Goal: Information Seeking & Learning: Learn about a topic

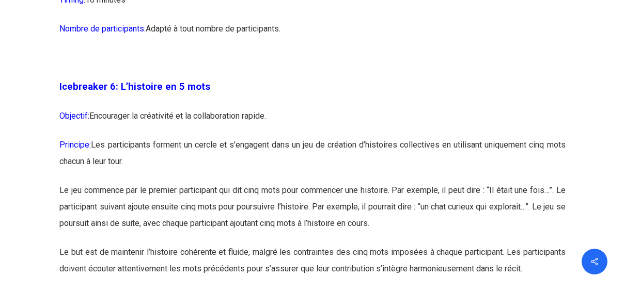
scroll to position [2271, 0]
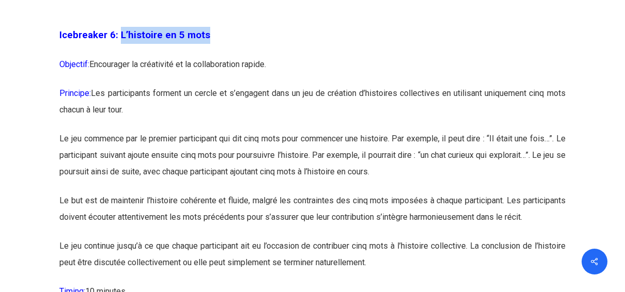
drag, startPoint x: 119, startPoint y: 50, endPoint x: 215, endPoint y: 50, distance: 96.0
click at [215, 50] on p "Icebreaker 6: L’histoire en 5 mots" at bounding box center [311, 41] width 505 height 29
copy span "L’histoire en 5 mots"
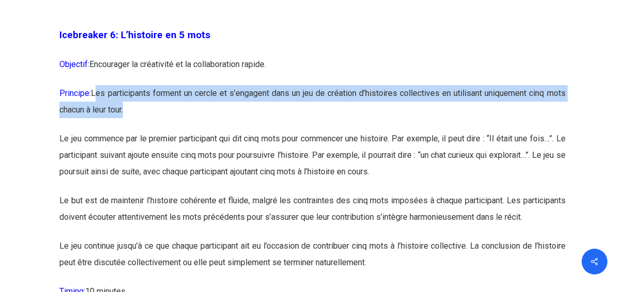
drag, startPoint x: 98, startPoint y: 109, endPoint x: 160, endPoint y: 127, distance: 63.9
click at [160, 127] on p "Principe: Les participants forment un cercle et s’engagent dans un jeu de créat…" at bounding box center [311, 107] width 505 height 45
drag, startPoint x: 160, startPoint y: 127, endPoint x: 148, endPoint y: 116, distance: 16.1
click at [154, 120] on p "Principe: Les participants forment un cercle et s’engagent dans un jeu de créat…" at bounding box center [311, 107] width 505 height 45
click at [97, 108] on p "Principe: Les participants forment un cercle et s’engagent dans un jeu de créat…" at bounding box center [311, 107] width 505 height 45
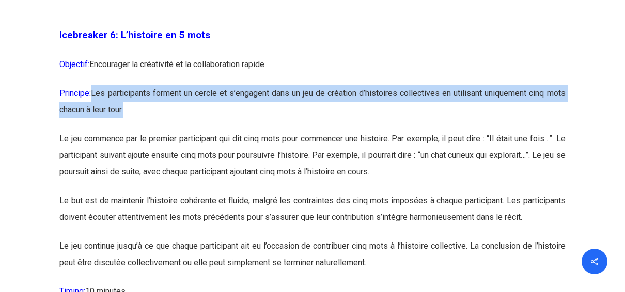
drag, startPoint x: 94, startPoint y: 110, endPoint x: 154, endPoint y: 125, distance: 61.6
click at [154, 125] on p "Principe: Les participants forment un cercle et s’engagent dans un jeu de créat…" at bounding box center [311, 107] width 505 height 45
copy p "Les participants forment un cercle et s’engagent dans un jeu de création d’hist…"
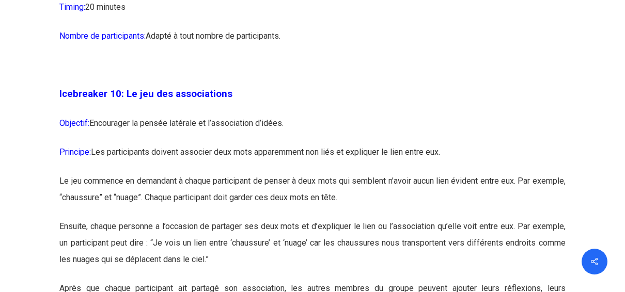
scroll to position [3665, 0]
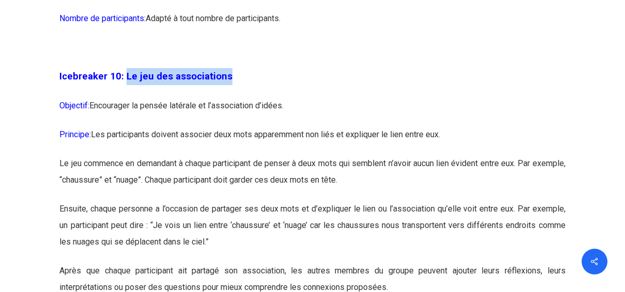
drag, startPoint x: 124, startPoint y: 94, endPoint x: 236, endPoint y: 98, distance: 112.1
click at [236, 98] on p "Icebreaker 10: Le jeu des associations" at bounding box center [311, 82] width 505 height 29
copy span "Le jeu des associations"
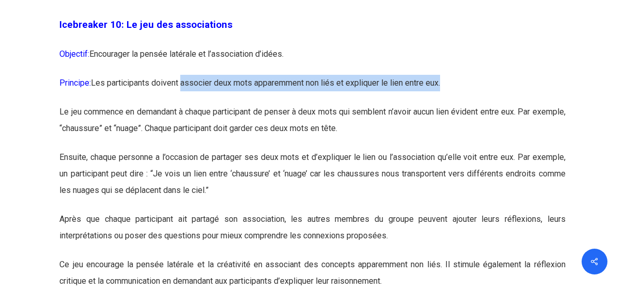
copy p "associer deux mots apparemment non liés et expliquer le lien entre eux."
drag, startPoint x: 185, startPoint y: 102, endPoint x: 462, endPoint y: 99, distance: 276.7
click at [462, 99] on p "Principe: Les participants doivent associer deux mots apparemment non liés et e…" at bounding box center [311, 89] width 505 height 29
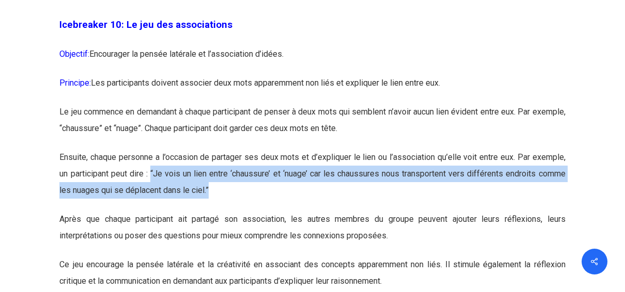
drag, startPoint x: 152, startPoint y: 191, endPoint x: 208, endPoint y: 212, distance: 59.5
click at [208, 211] on p "Ensuite, chaque personne a l’occasion de partager ses deux mots et d’expliquer …" at bounding box center [311, 180] width 505 height 62
copy p "“Je vois un lien entre ‘chaussure’ et ‘nuage’ car les chaussures nous transport…"
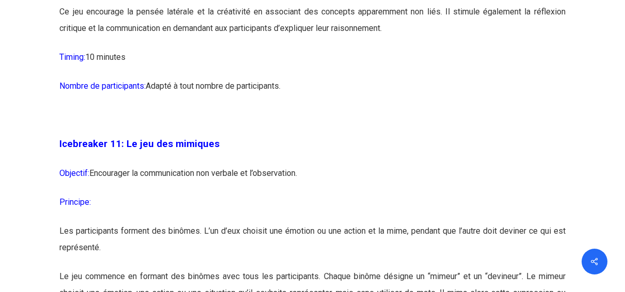
scroll to position [3975, 0]
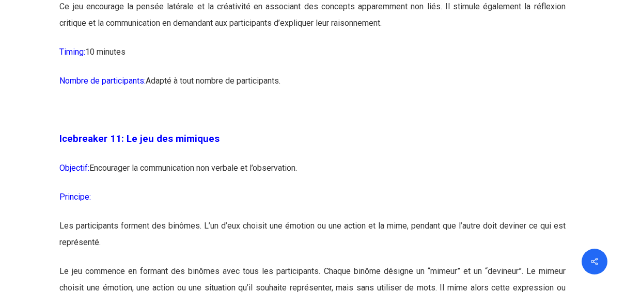
click at [187, 160] on p "Icebreaker 11: Le jeu des mimiques" at bounding box center [311, 145] width 505 height 29
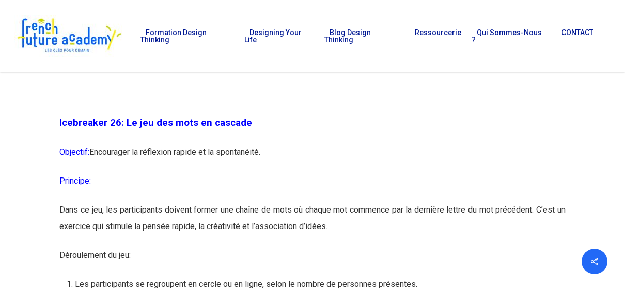
scroll to position [8982, 0]
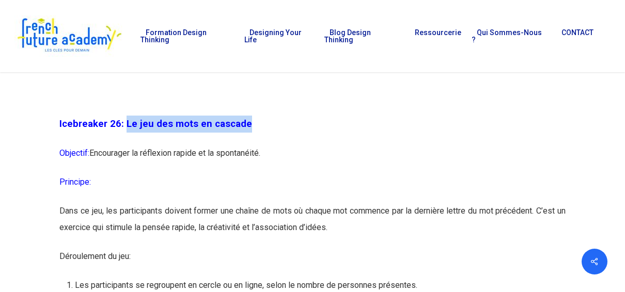
drag, startPoint x: 126, startPoint y: 161, endPoint x: 253, endPoint y: 163, distance: 127.5
click at [253, 145] on p "Icebreaker 26: Le jeu des mots en cascade" at bounding box center [311, 130] width 505 height 29
copy span "Le jeu des mots en cascade"
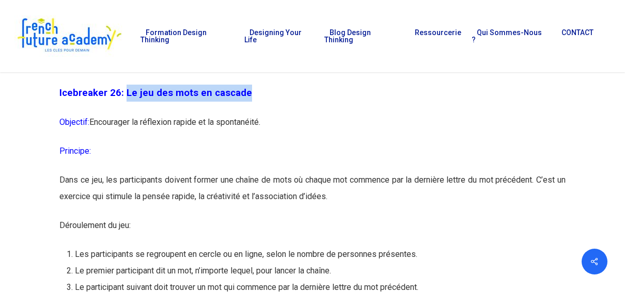
scroll to position [9034, 0]
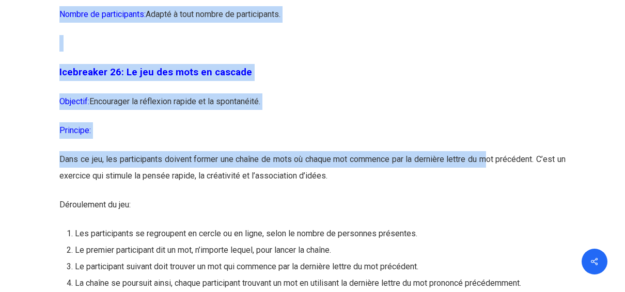
drag, startPoint x: 48, startPoint y: 196, endPoint x: 492, endPoint y: 202, distance: 444.0
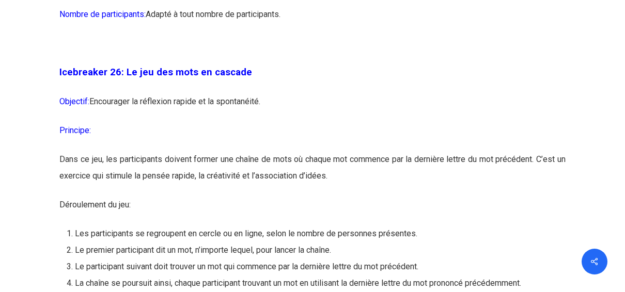
drag, startPoint x: 492, startPoint y: 202, endPoint x: 504, endPoint y: 204, distance: 12.6
click at [504, 197] on p "Dans ce jeu, les participants doivent former une chaîne de mots où chaque mot c…" at bounding box center [311, 173] width 505 height 45
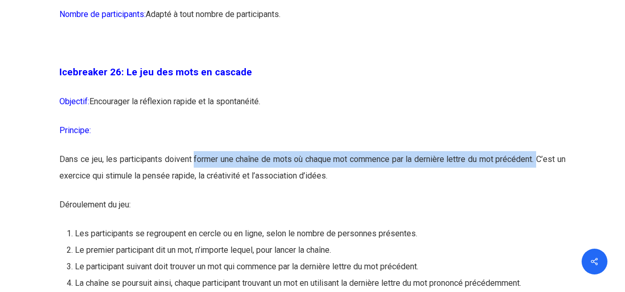
drag, startPoint x: 546, startPoint y: 198, endPoint x: 196, endPoint y: 197, distance: 350.0
click at [196, 197] on p "Dans ce jeu, les participants doivent former une chaîne de mots où chaque mot c…" at bounding box center [311, 173] width 505 height 45
copy p "former une chaîne de mots où chaque mot commence par la dernière lettre du mot …"
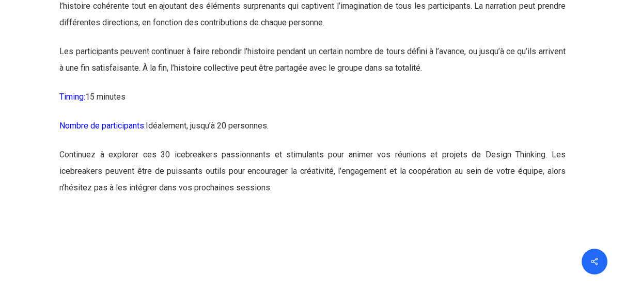
scroll to position [10503, 0]
